Goal: Register for event/course

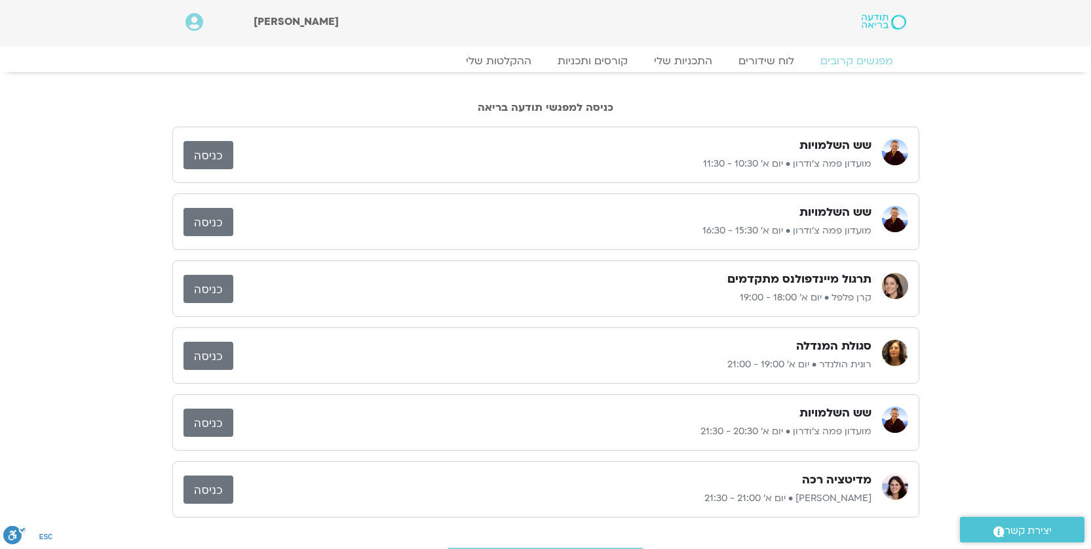
click at [815, 145] on h3 "שש השלמויות" at bounding box center [836, 146] width 72 height 16
click at [204, 150] on link "כניסה" at bounding box center [209, 155] width 50 height 28
click at [184, 141] on link "כניסה" at bounding box center [209, 155] width 50 height 28
click at [624, 60] on link "קורסים ותכניות" at bounding box center [592, 61] width 115 height 16
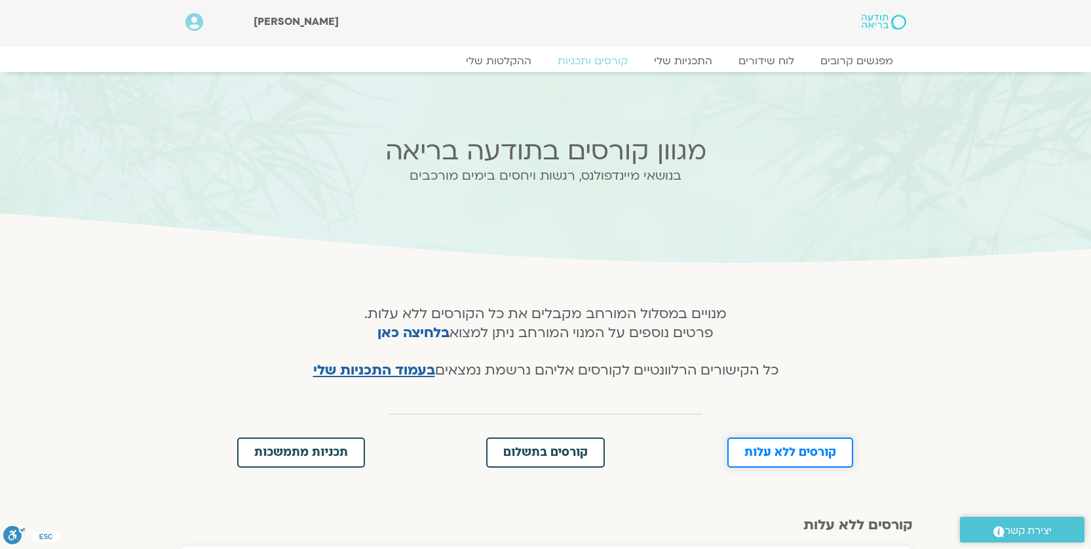
click at [793, 454] on span "קורסים ללא עלות" at bounding box center [790, 452] width 92 height 12
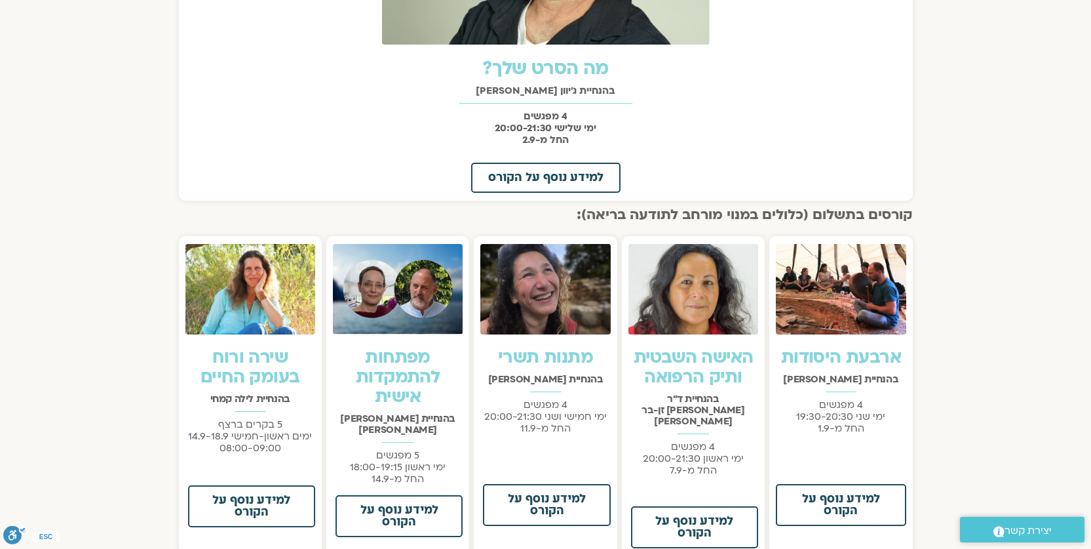
scroll to position [749, 0]
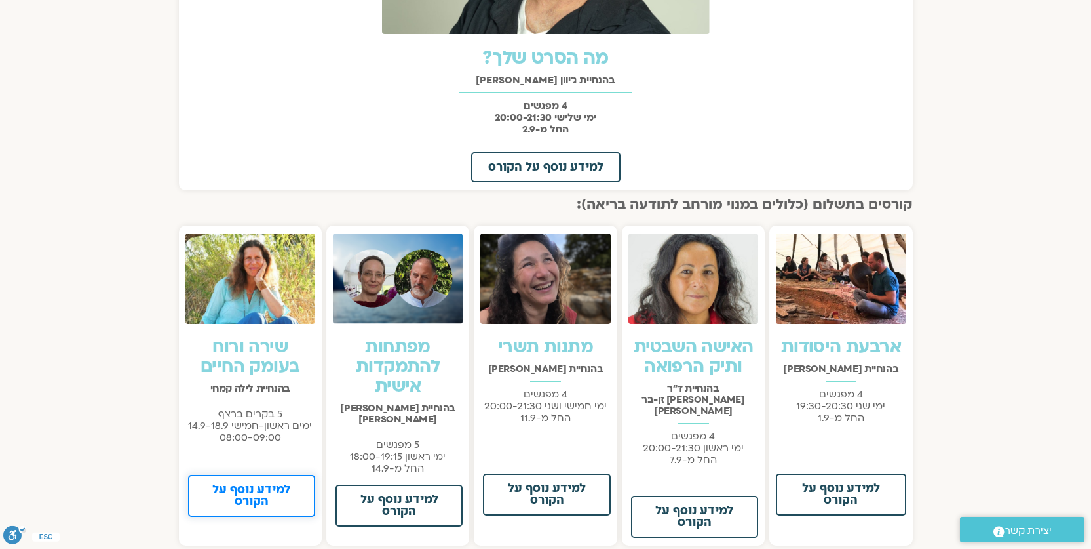
click at [246, 490] on span "למידע נוסף על הקורס" at bounding box center [251, 496] width 93 height 24
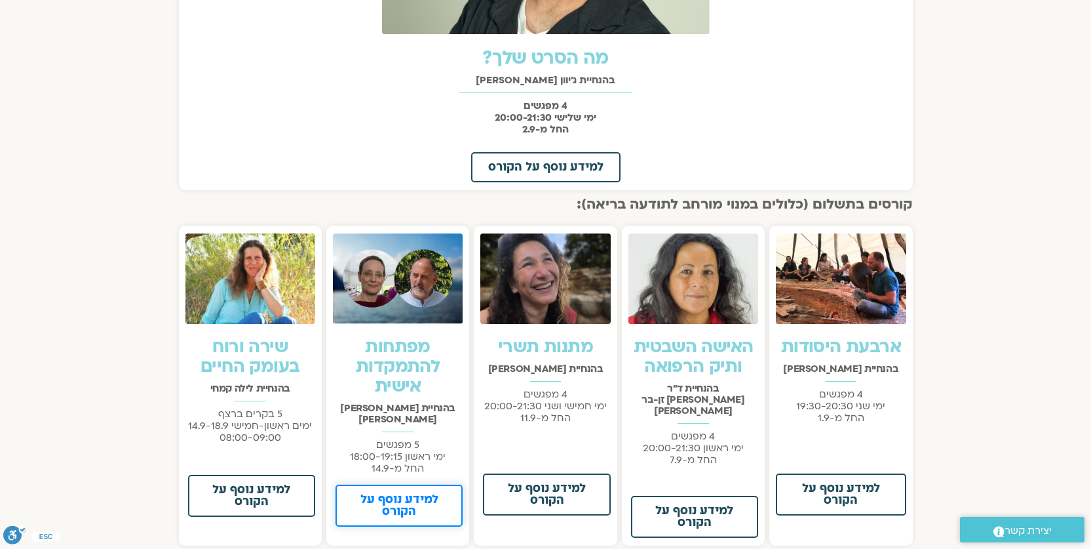
click at [391, 493] on span "למידע נוסף על הקורס" at bounding box center [399, 505] width 93 height 24
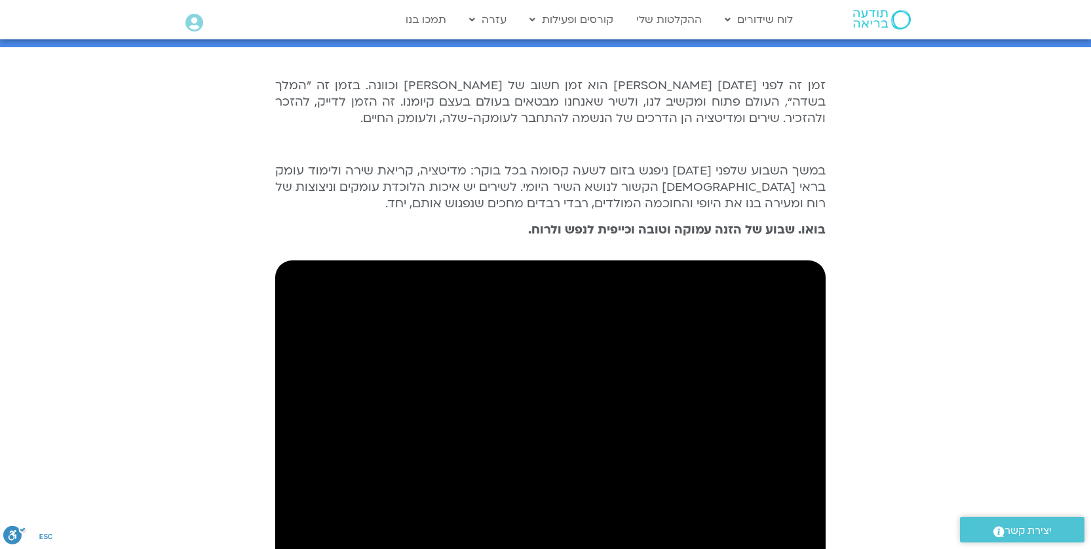
scroll to position [315, 0]
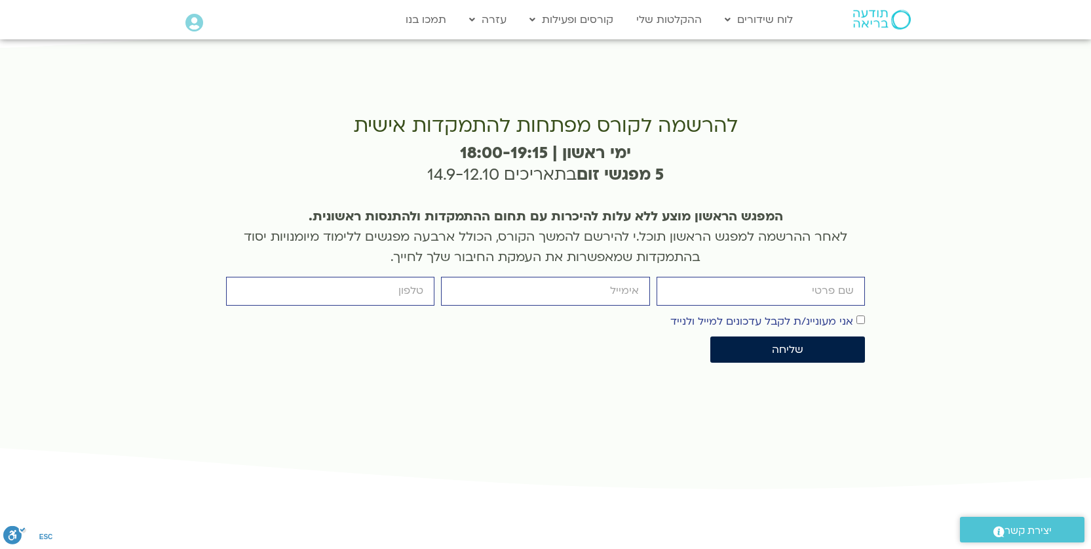
scroll to position [3095, 0]
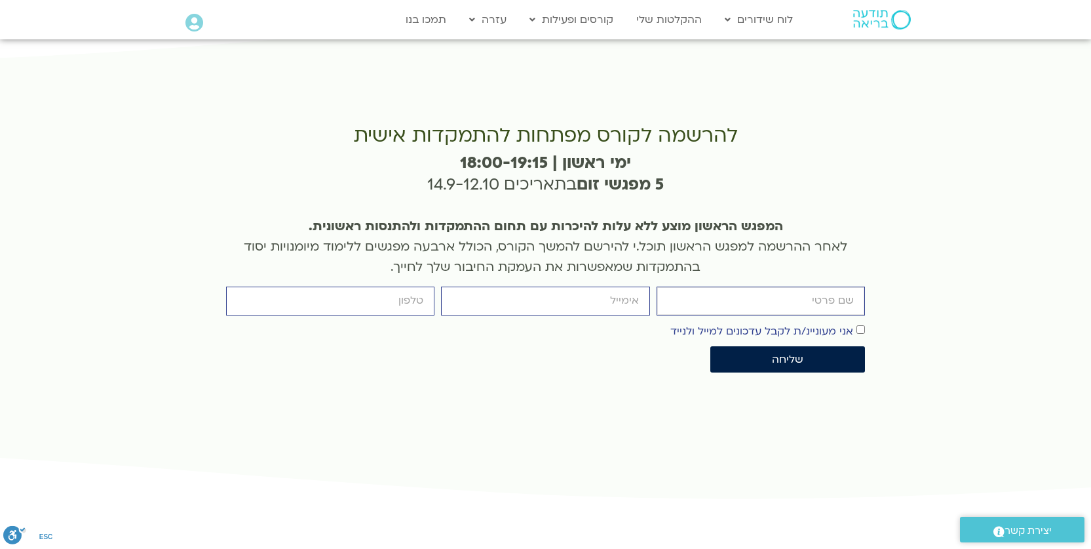
click at [811, 286] on input "firstname" at bounding box center [761, 300] width 208 height 28
click at [813, 286] on input "firstname" at bounding box center [761, 300] width 208 height 28
click at [807, 286] on input "firstname" at bounding box center [761, 300] width 208 height 28
type input "רונית סלע"
type input "ronitsela2@gmail.com"
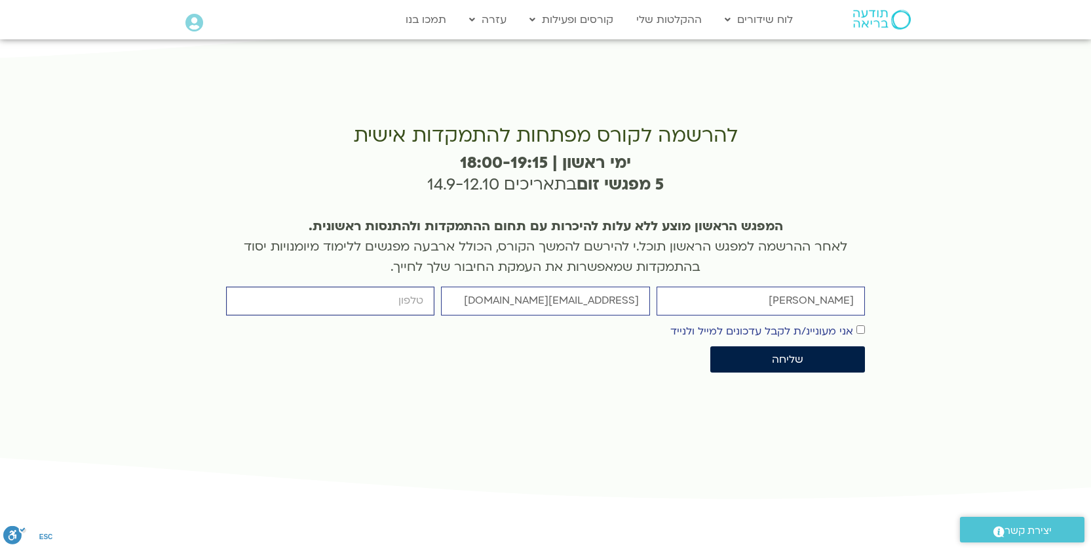
type input "0523742951"
click at [788, 353] on span "שליחה" at bounding box center [787, 359] width 31 height 12
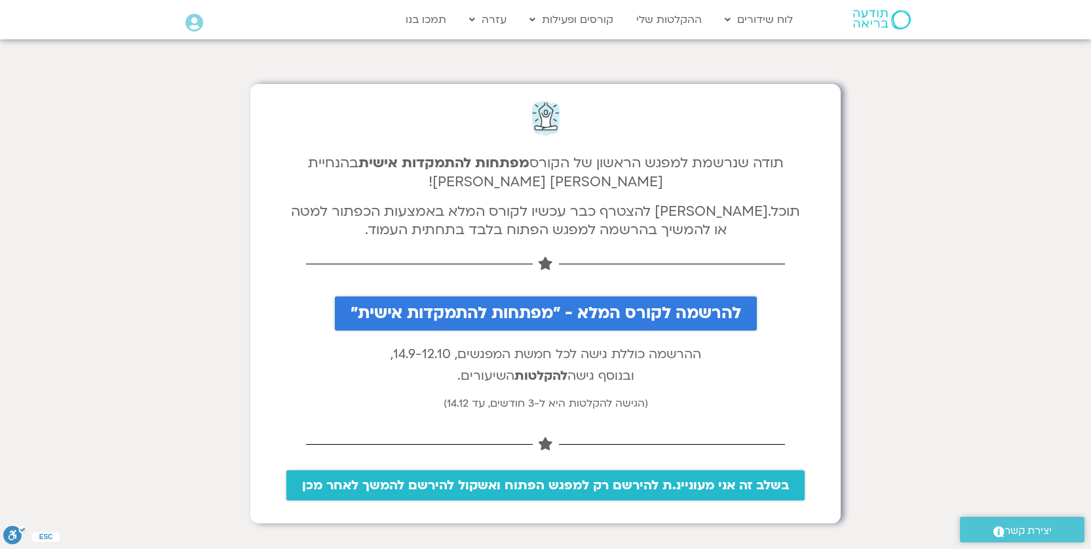
click at [552, 484] on span "בשלב זה אני מעוניינ.ת להירשם רק למפגש הפתוח ואשקול להירשם להמשך לאחר מכן" at bounding box center [545, 485] width 487 height 14
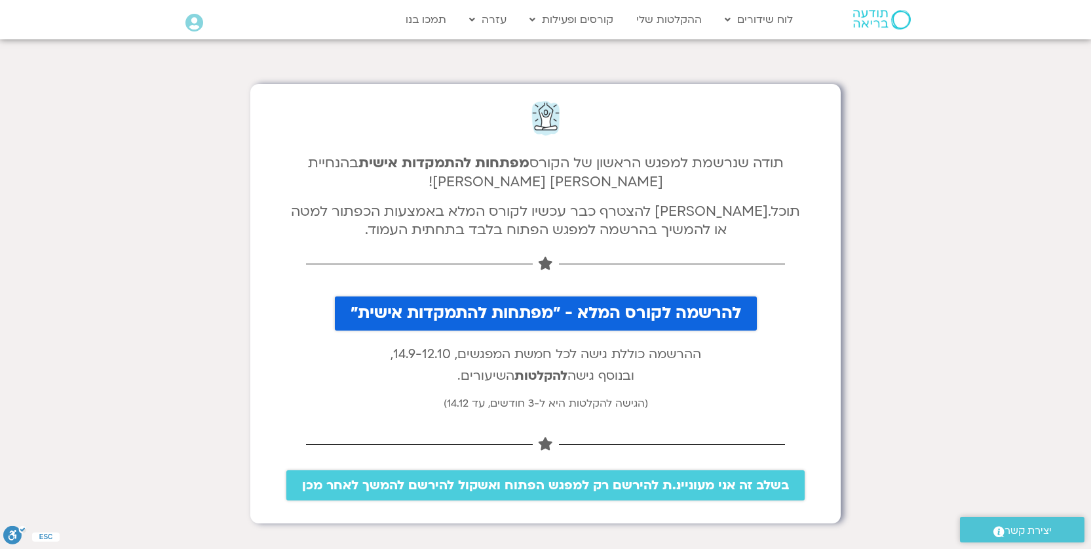
click at [591, 317] on span "להרשמה לקורס המלא - "מפתחות להתמקדות אישית"" at bounding box center [546, 313] width 391 height 18
